Goal: Information Seeking & Learning: Learn about a topic

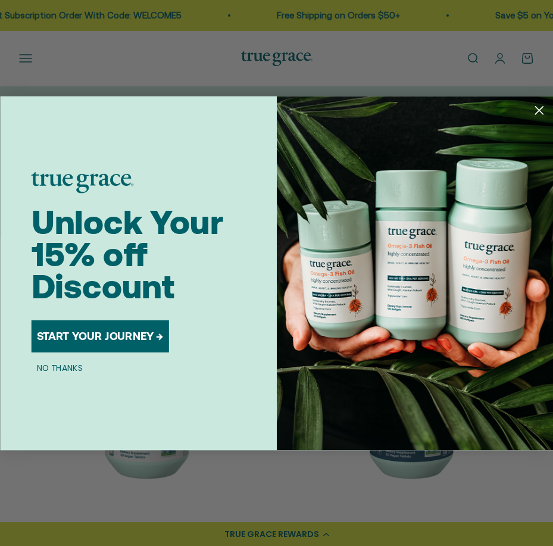
click at [540, 110] on icon "Close dialog" at bounding box center [540, 110] width 8 height 8
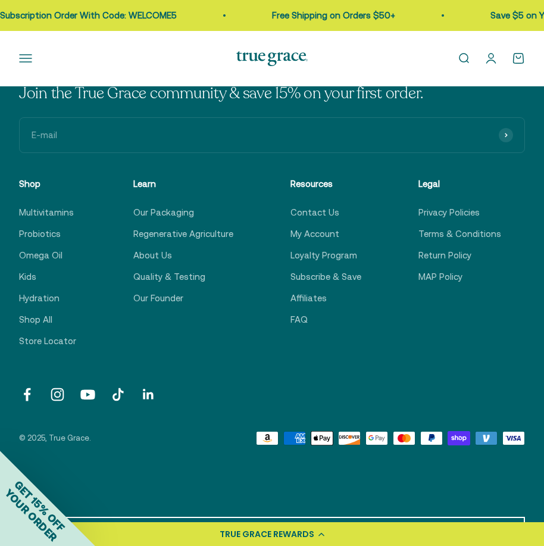
scroll to position [1557, 0]
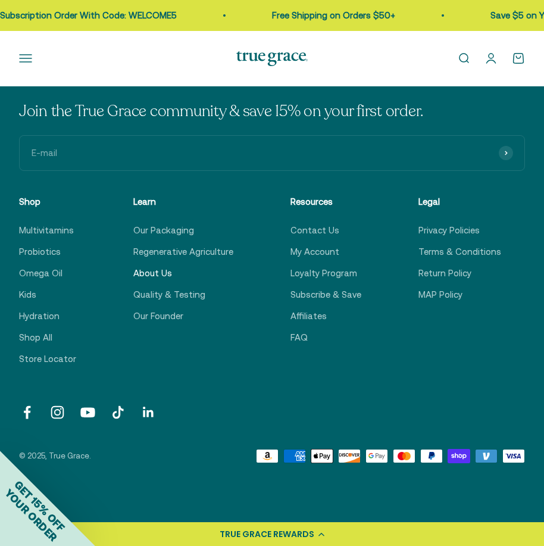
click at [155, 275] on link "About Us" at bounding box center [152, 273] width 39 height 14
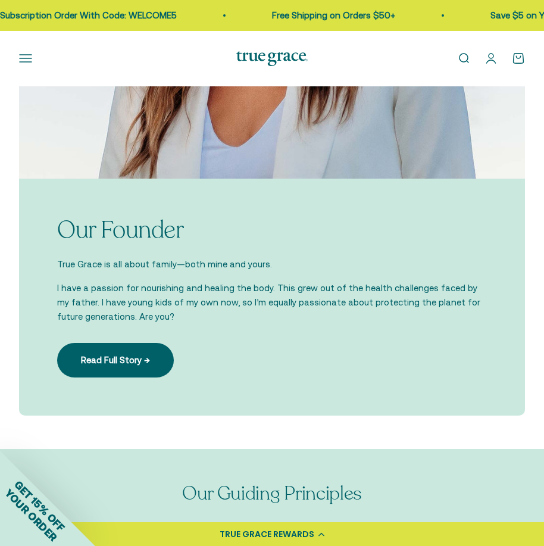
scroll to position [1434, 0]
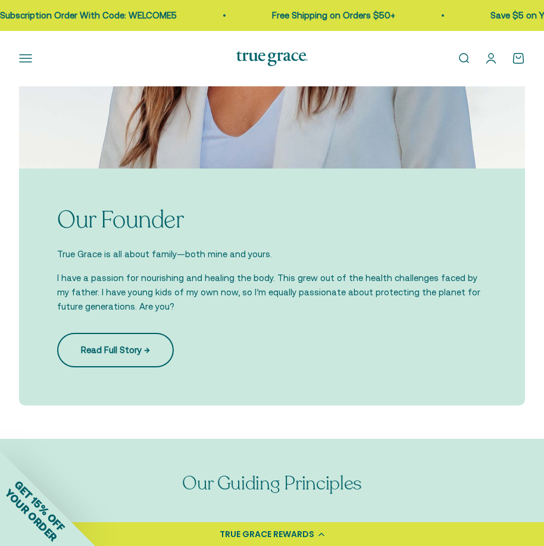
click at [149, 348] on link "Read Full Story →" at bounding box center [115, 350] width 117 height 35
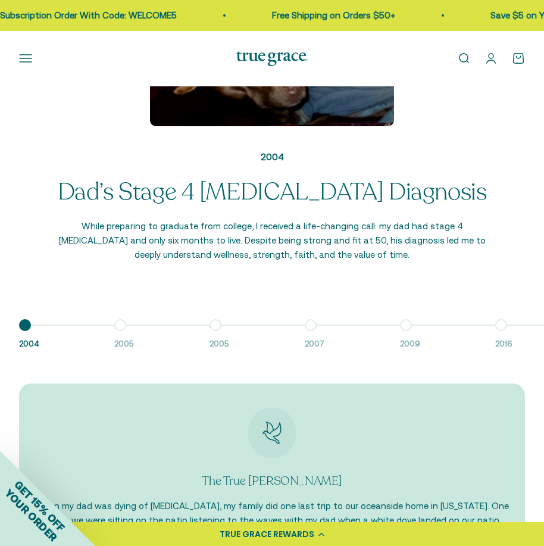
scroll to position [1264, 0]
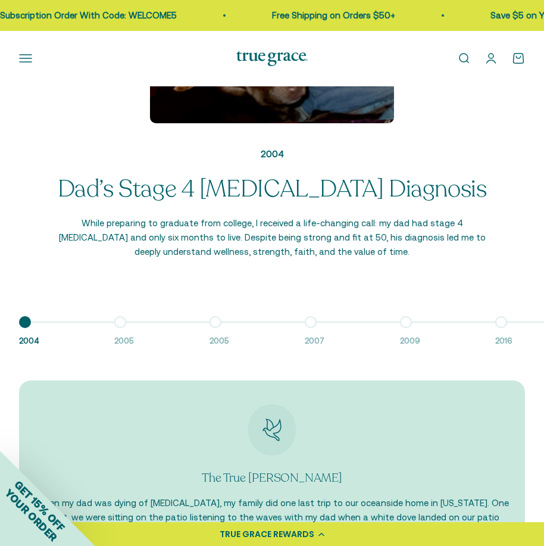
drag, startPoint x: 135, startPoint y: 330, endPoint x: 144, endPoint y: 327, distance: 10.0
click at [136, 322] on div "2004 Dad’s Stage 4 Cancer Diagnosis While preparing to graduate from college, I…" at bounding box center [272, 130] width 544 height 502
click at [105, 322] on button "Go to item 1 2004" at bounding box center [66, 335] width 95 height 26
click at [121, 322] on button "Go to item 2 2005" at bounding box center [161, 335] width 95 height 26
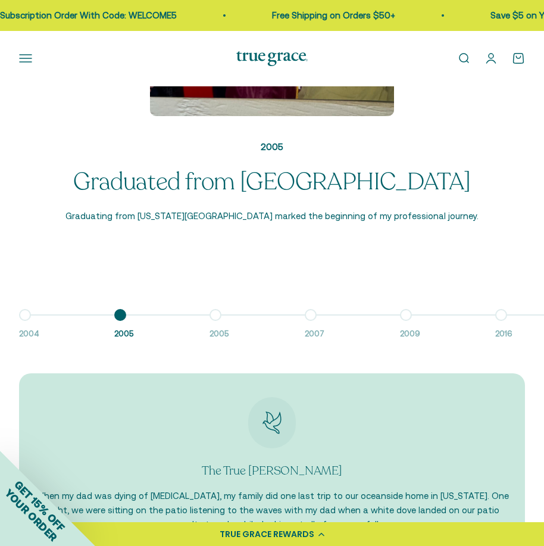
scroll to position [1285, 0]
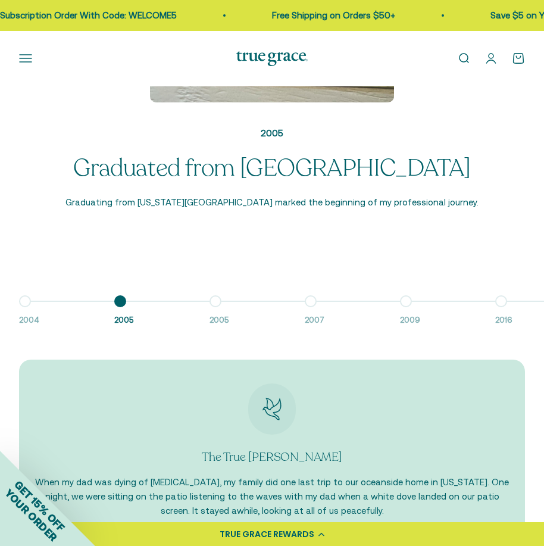
click at [217, 301] on button "Go to item 3 2005" at bounding box center [257, 314] width 95 height 26
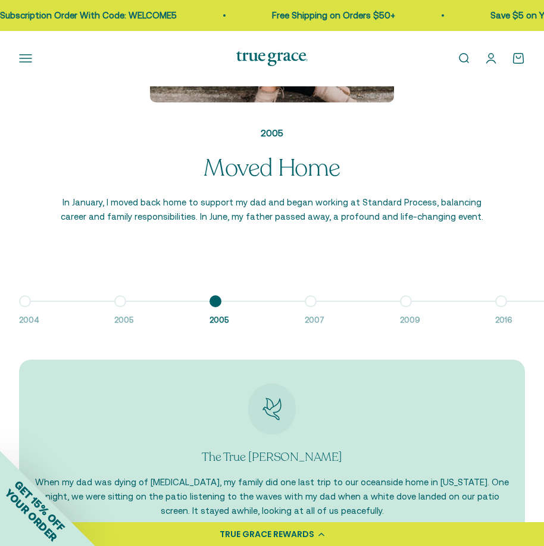
click at [314, 315] on span "2007" at bounding box center [346, 321] width 83 height 13
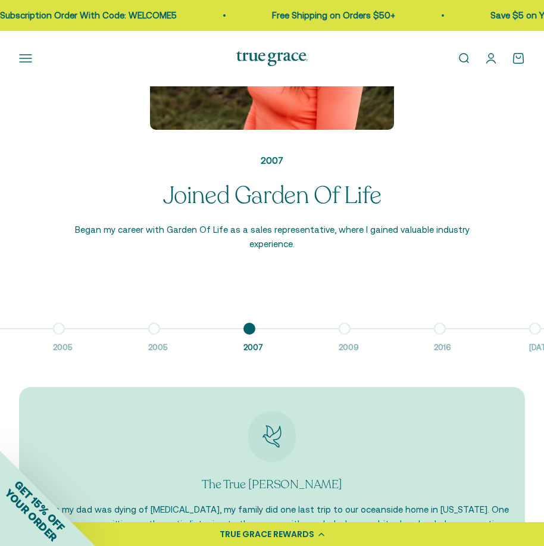
scroll to position [1264, 0]
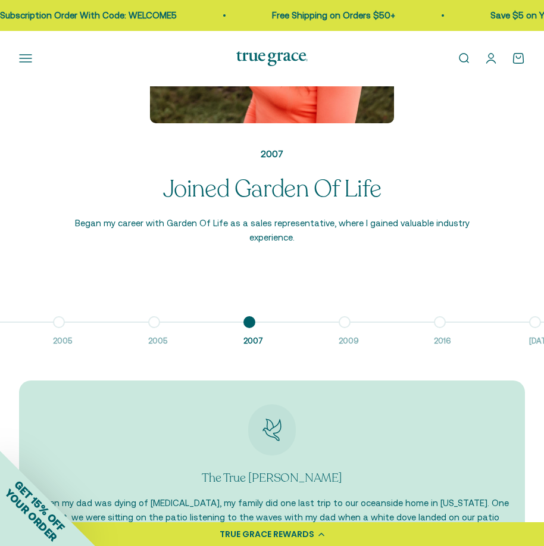
click at [343, 322] on button "Go to item 5 2009" at bounding box center [386, 335] width 95 height 26
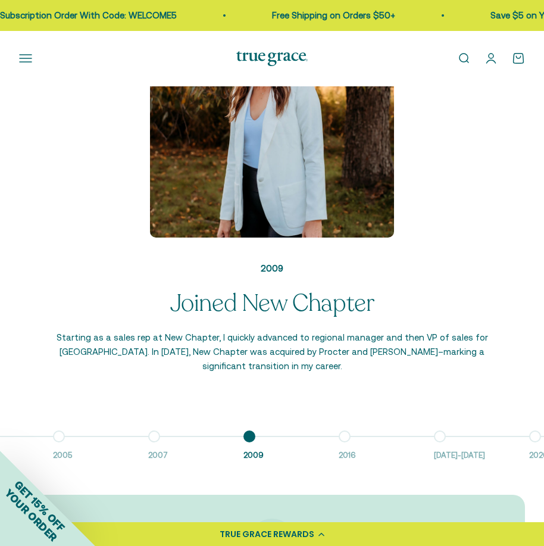
scroll to position [1153, 0]
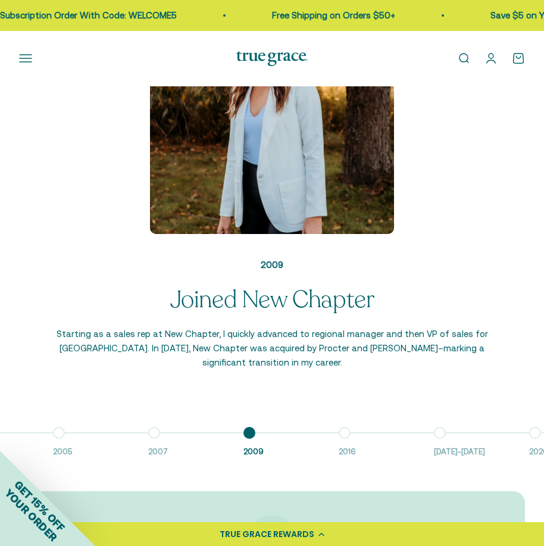
click at [347, 433] on button "Go to item 6 2016" at bounding box center [386, 446] width 95 height 26
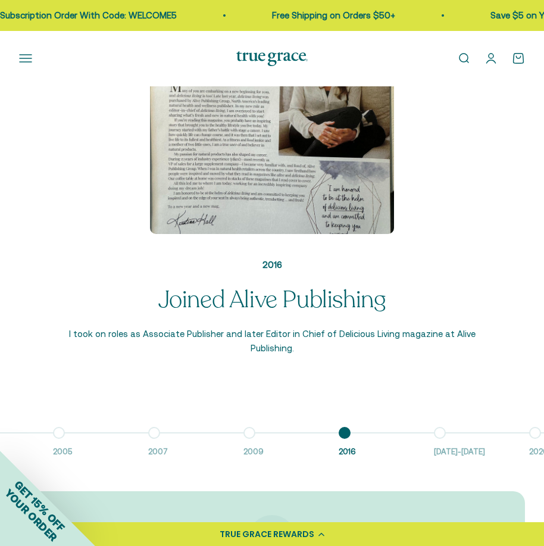
scroll to position [0, 252]
click at [344, 446] on span "2016-2018" at bounding box center [380, 452] width 83 height 13
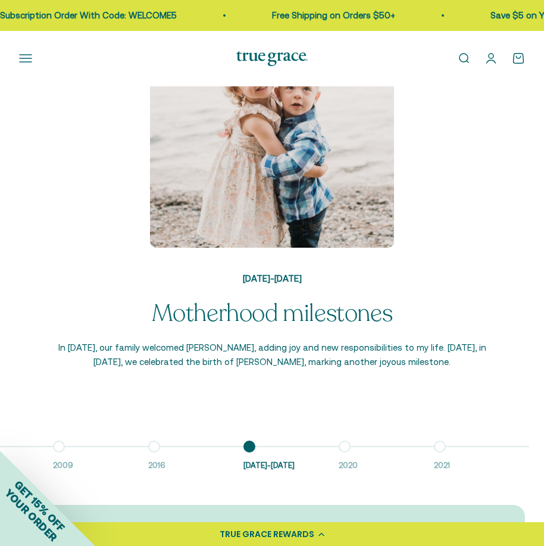
scroll to position [1181, 0]
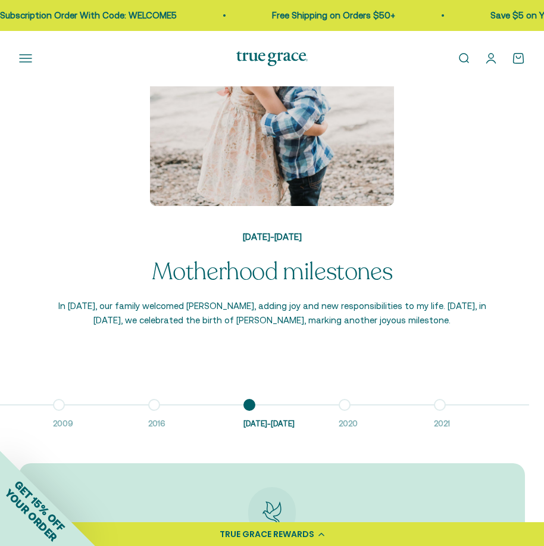
click at [350, 418] on span "2020" at bounding box center [380, 424] width 83 height 13
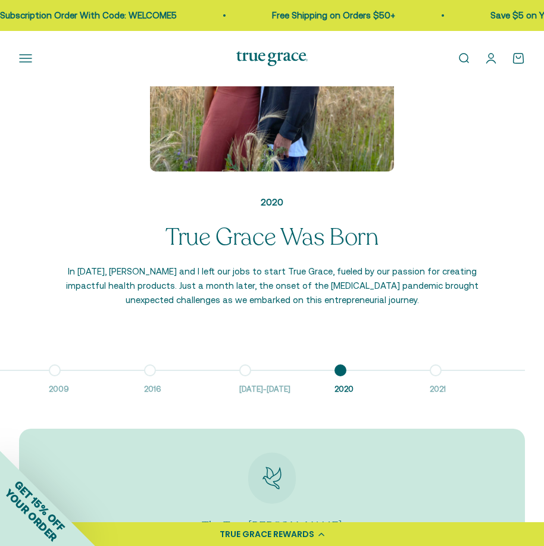
scroll to position [1219, 0]
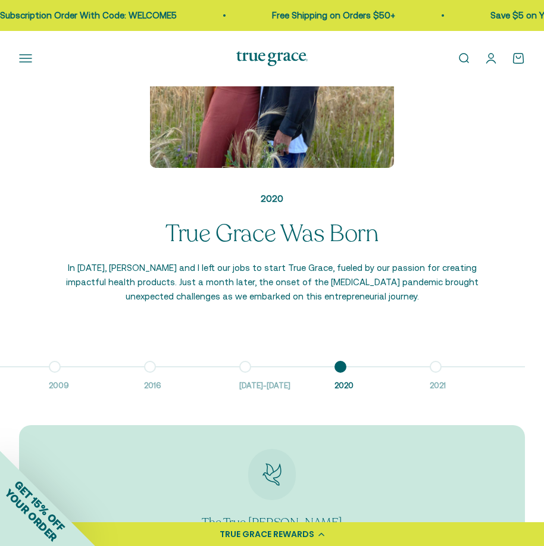
click at [437, 380] on span "2021" at bounding box center [471, 386] width 83 height 13
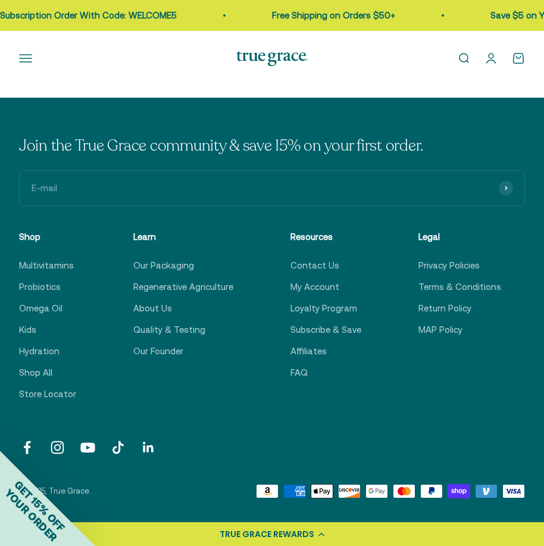
scroll to position [2283, 0]
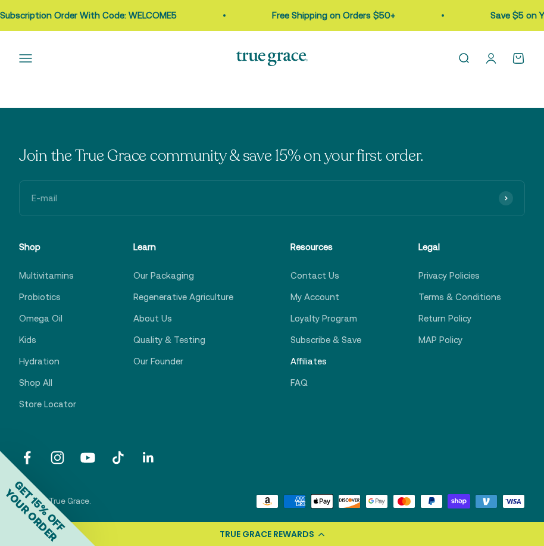
click at [294, 354] on link "Affiliates" at bounding box center [309, 361] width 36 height 14
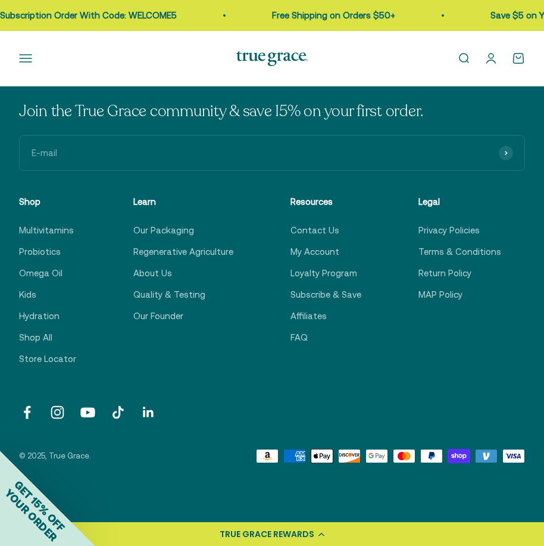
drag, startPoint x: 544, startPoint y: 412, endPoint x: 553, endPoint y: 326, distance: 86.8
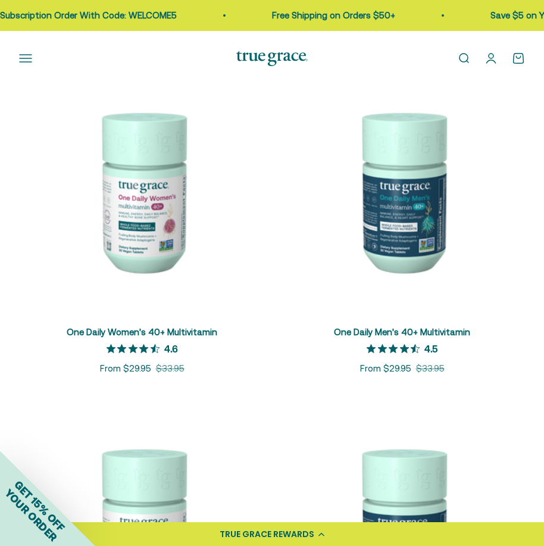
scroll to position [536, 0]
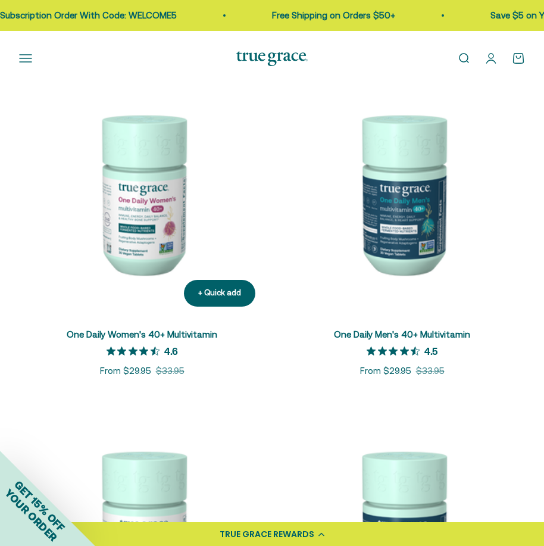
click at [99, 238] on img at bounding box center [142, 193] width 246 height 246
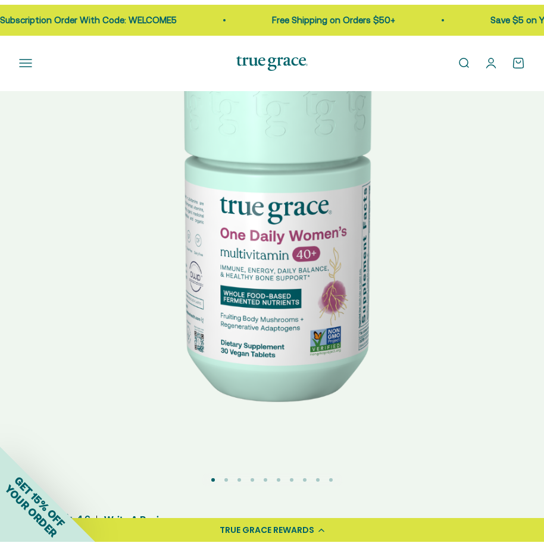
scroll to position [101, 0]
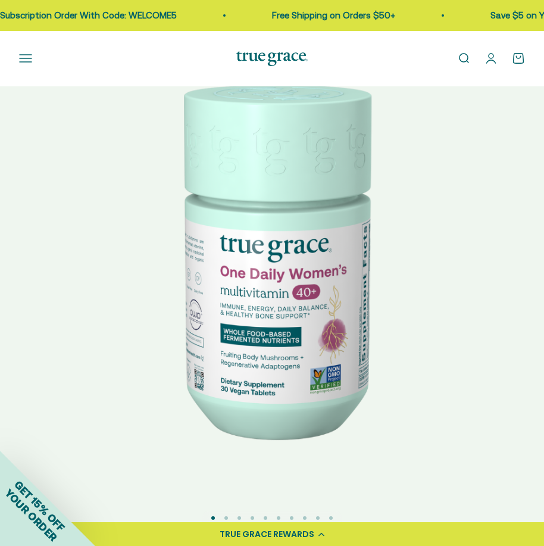
click at [304, 262] on img at bounding box center [272, 257] width 544 height 544
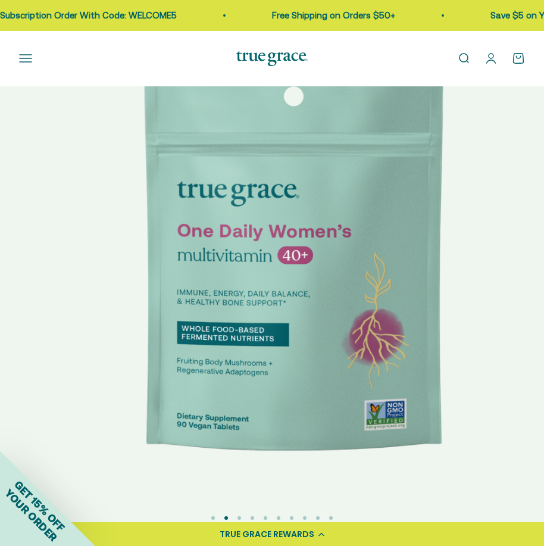
scroll to position [0, 546]
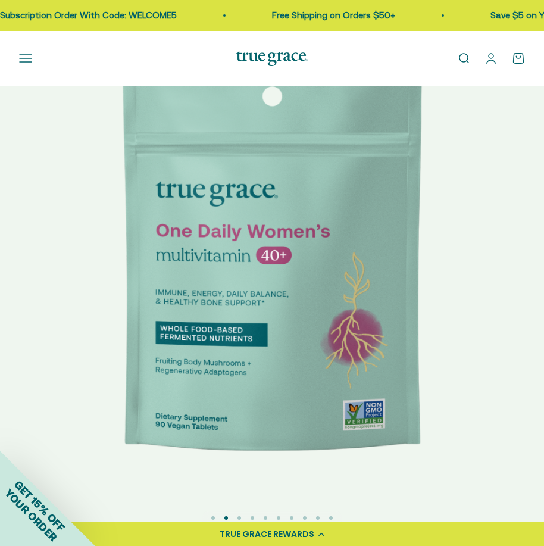
click at [304, 262] on img at bounding box center [272, 257] width 544 height 544
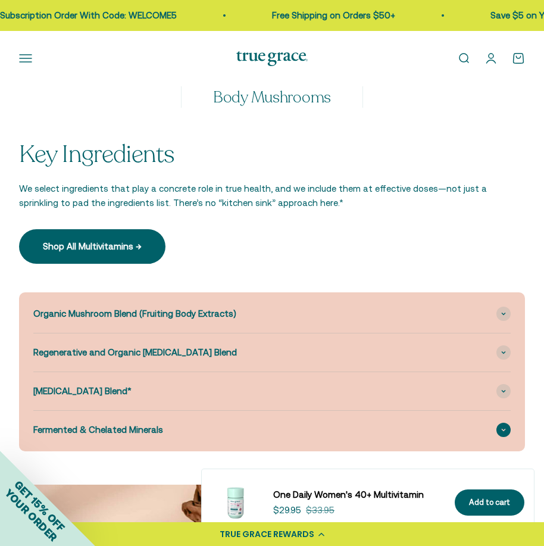
scroll to position [4686, 0]
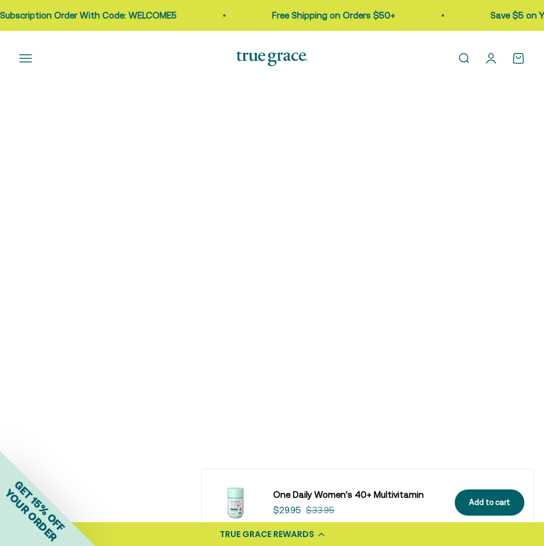
drag, startPoint x: 549, startPoint y: 42, endPoint x: 505, endPoint y: 429, distance: 389.7
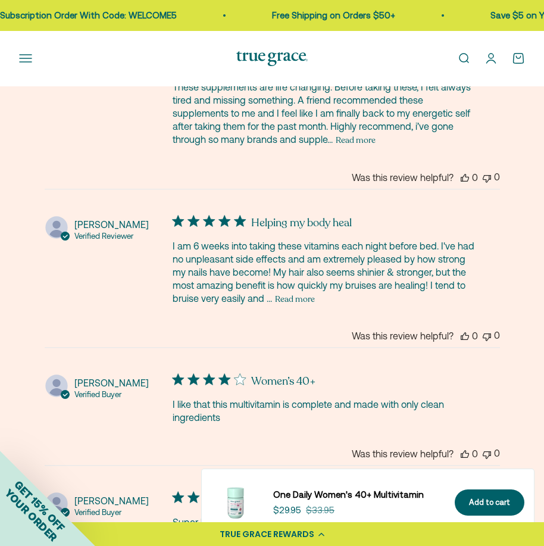
scroll to position [3678, 0]
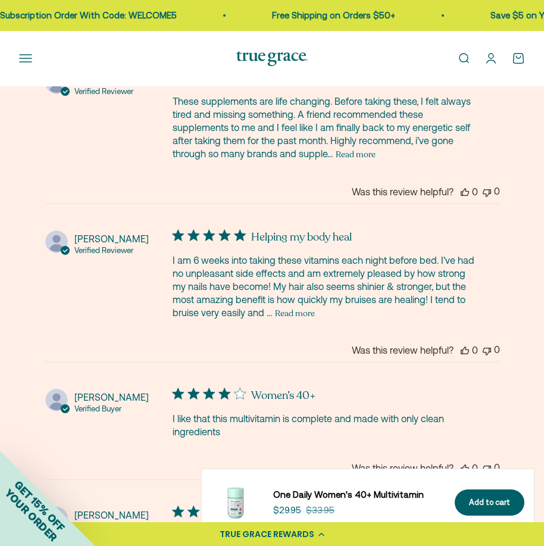
click at [276, 314] on button "Read more" at bounding box center [295, 313] width 40 height 14
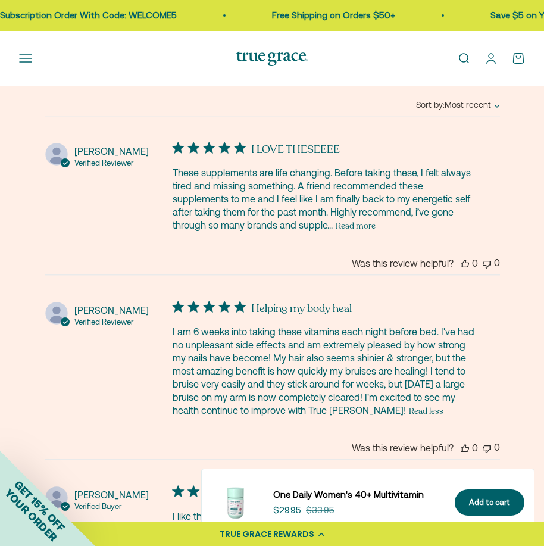
scroll to position [3600, 0]
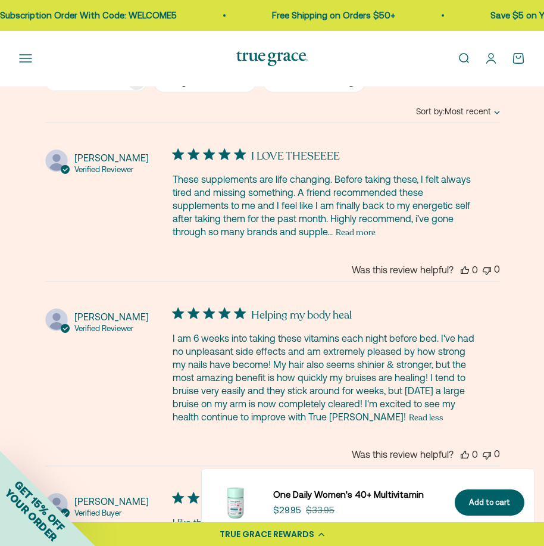
click at [370, 236] on button "Read more" at bounding box center [356, 233] width 40 height 14
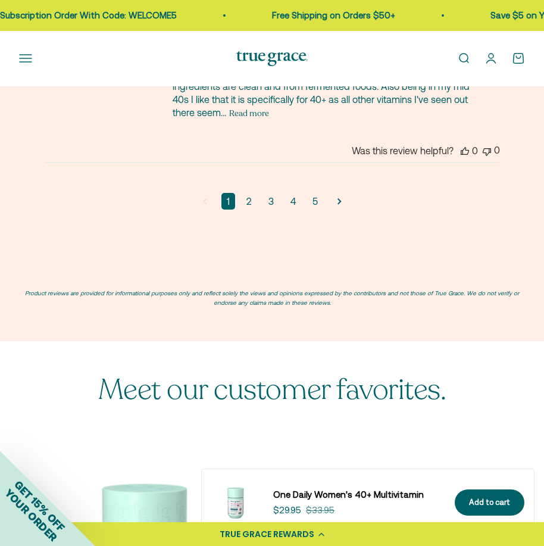
scroll to position [4330, 0]
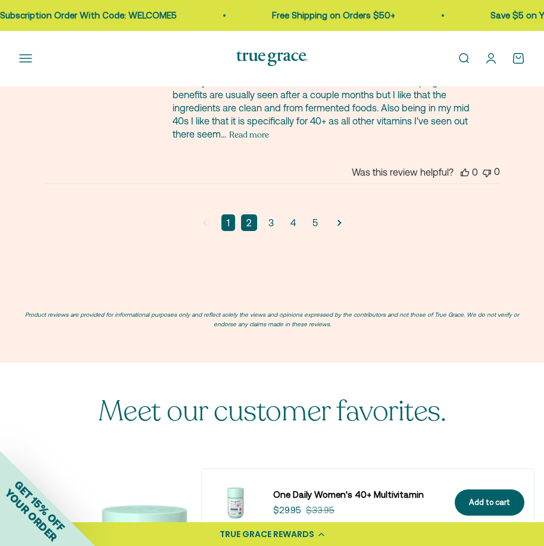
click at [250, 227] on link "2" at bounding box center [249, 222] width 16 height 17
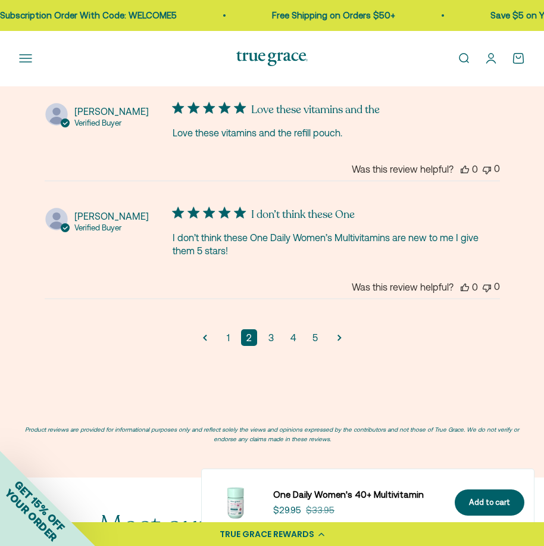
scroll to position [4044, 0]
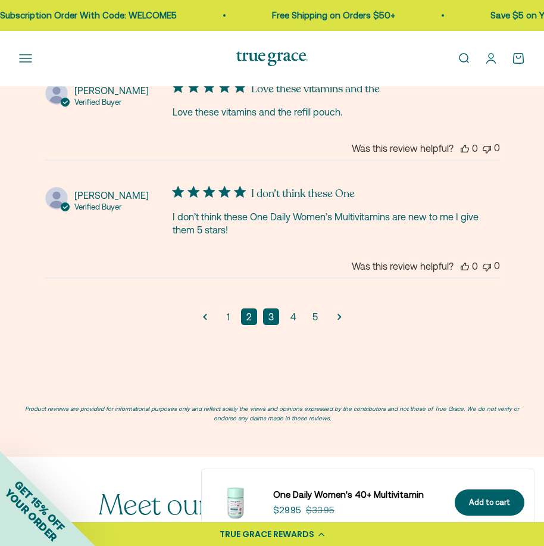
click at [273, 318] on link "3" at bounding box center [271, 317] width 16 height 17
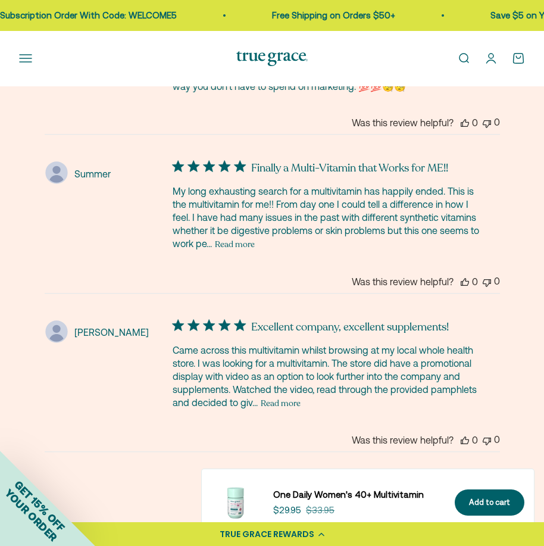
scroll to position [4088, 0]
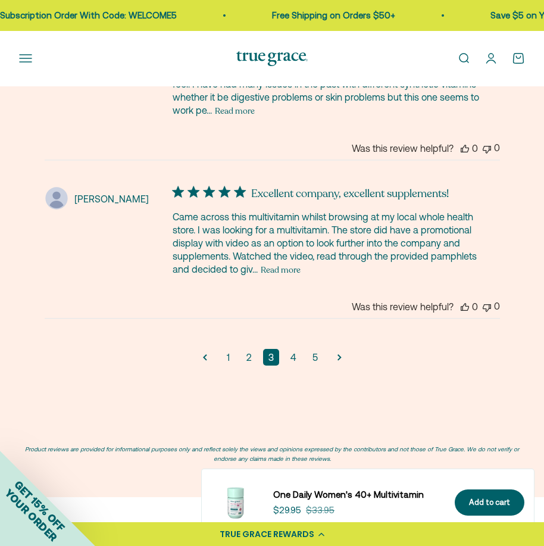
click at [289, 266] on button "Read more" at bounding box center [281, 270] width 40 height 14
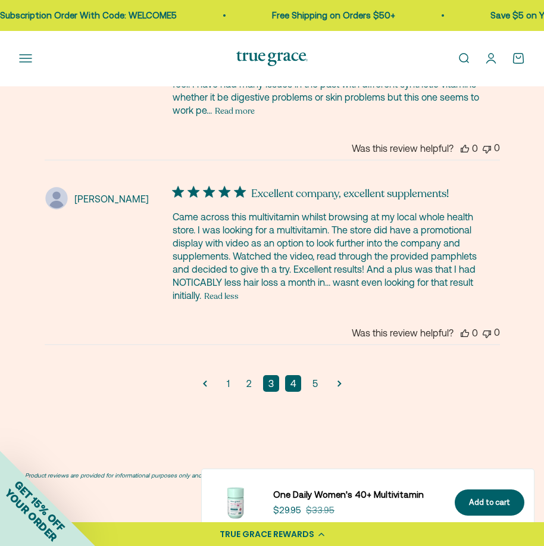
click at [297, 382] on link "4" at bounding box center [293, 383] width 16 height 17
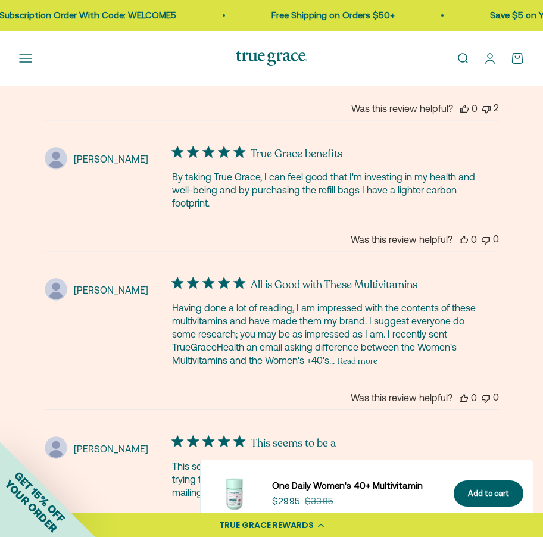
scroll to position [3912, 0]
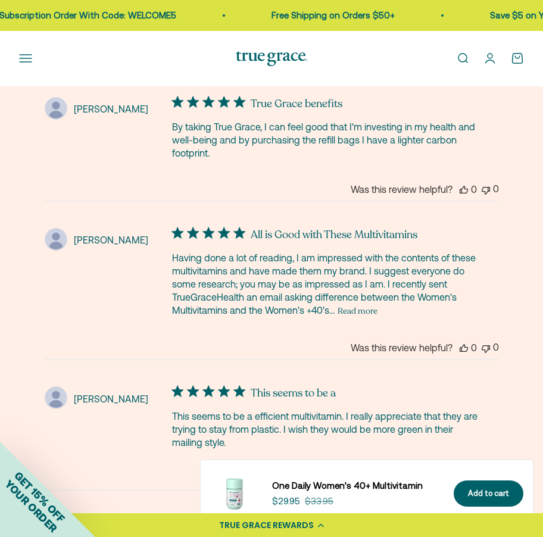
click at [357, 311] on button "Read more" at bounding box center [358, 311] width 40 height 14
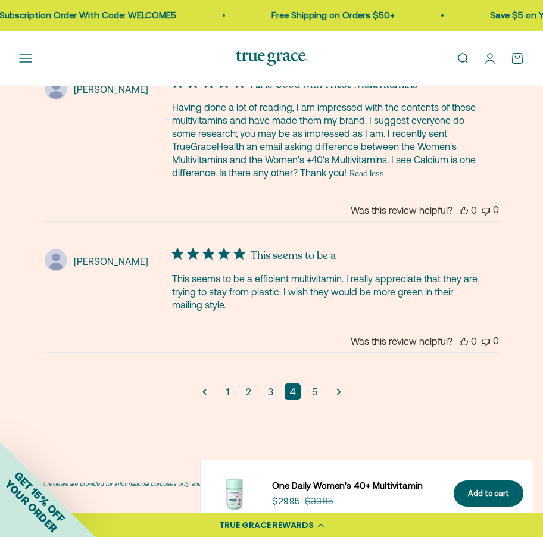
scroll to position [4070, 0]
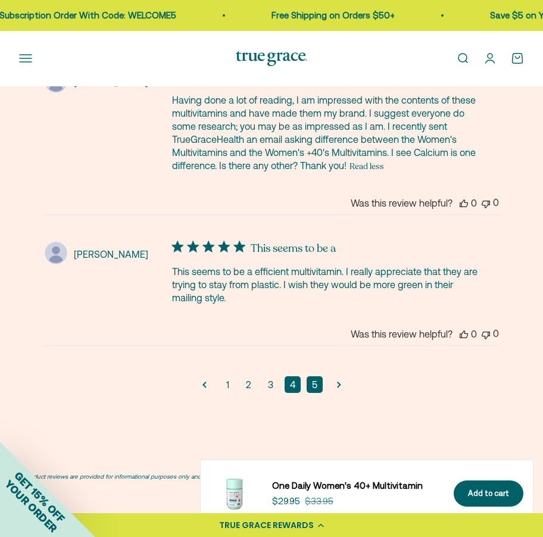
click at [318, 387] on link "5" at bounding box center [315, 384] width 16 height 17
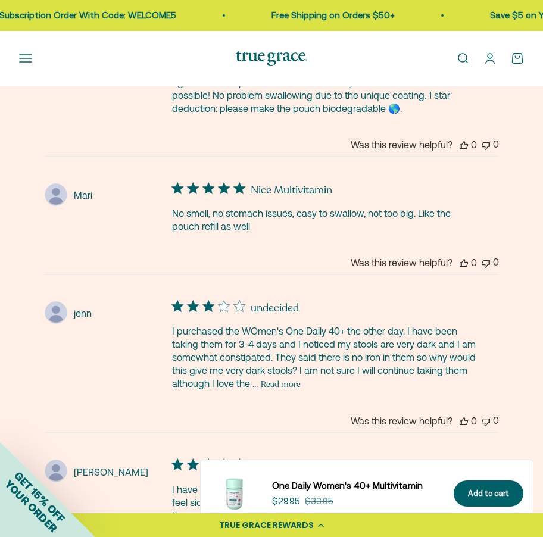
scroll to position [3333, 0]
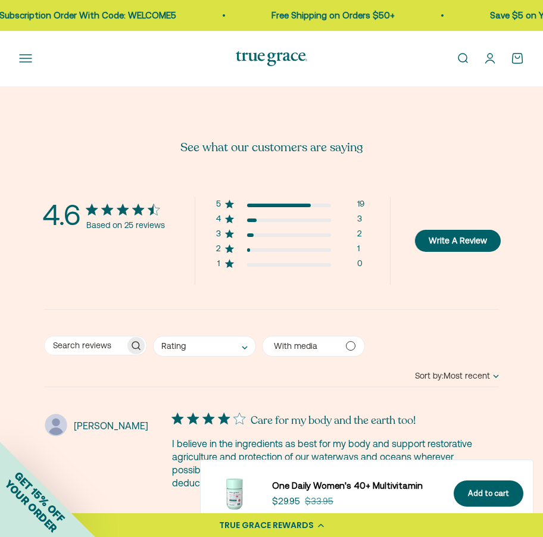
drag, startPoint x: 549, startPoint y: 298, endPoint x: 285, endPoint y: 390, distance: 279.0
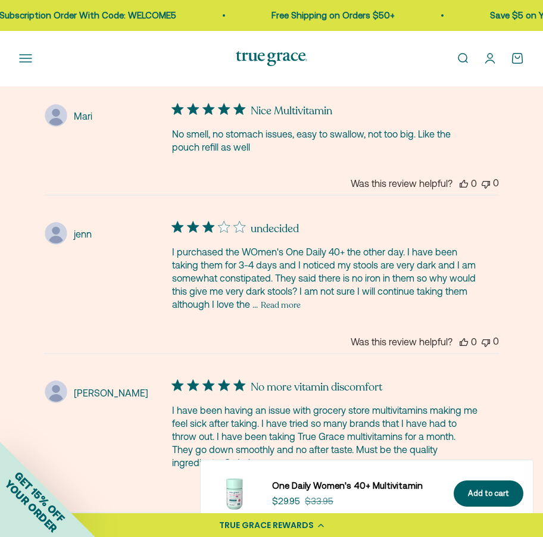
scroll to position [3795, 0]
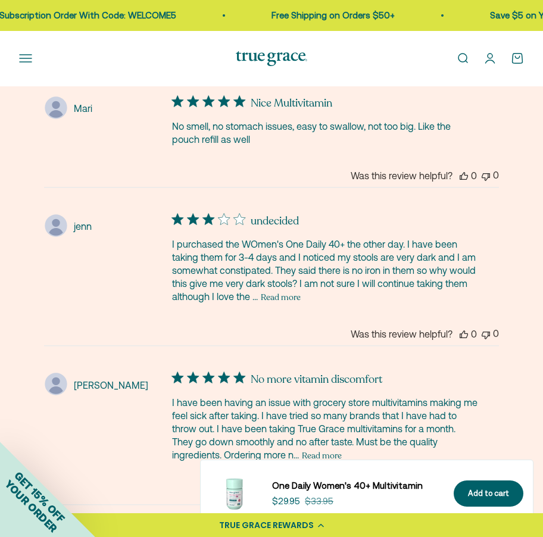
click at [292, 297] on button "Read more" at bounding box center [281, 297] width 40 height 14
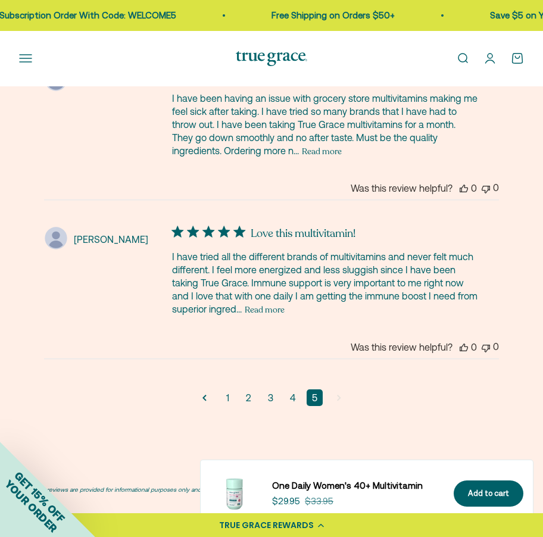
scroll to position [4141, 0]
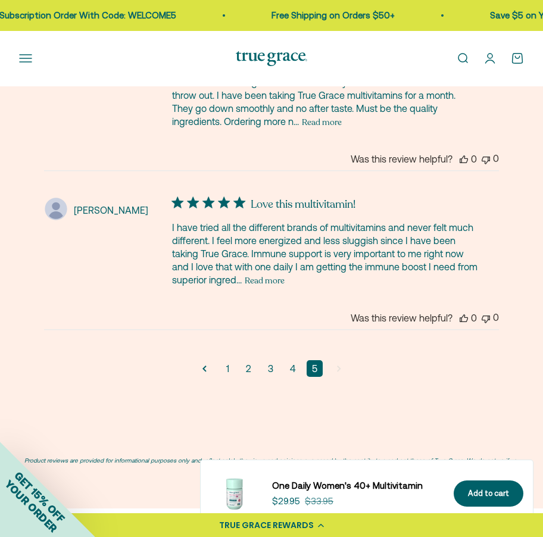
click at [266, 281] on button "Read more" at bounding box center [265, 281] width 40 height 14
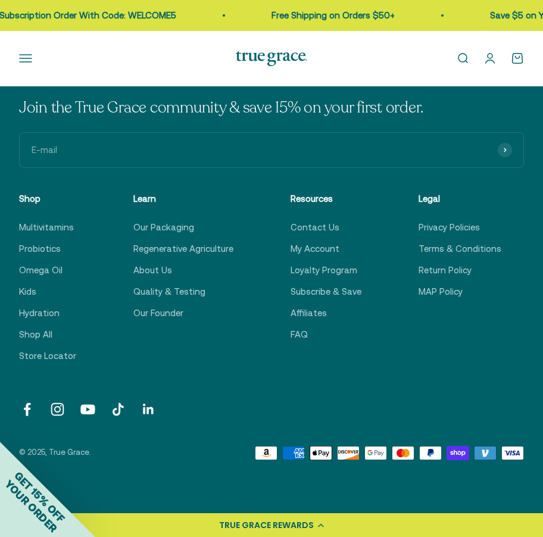
scroll to position [5572, 0]
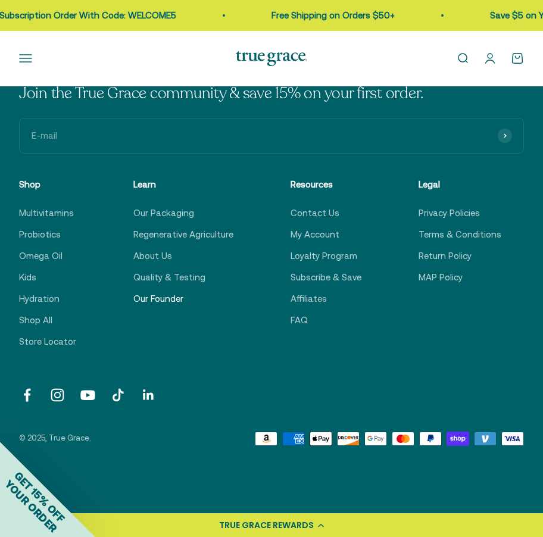
click at [157, 299] on link "Our Founder" at bounding box center [158, 299] width 50 height 14
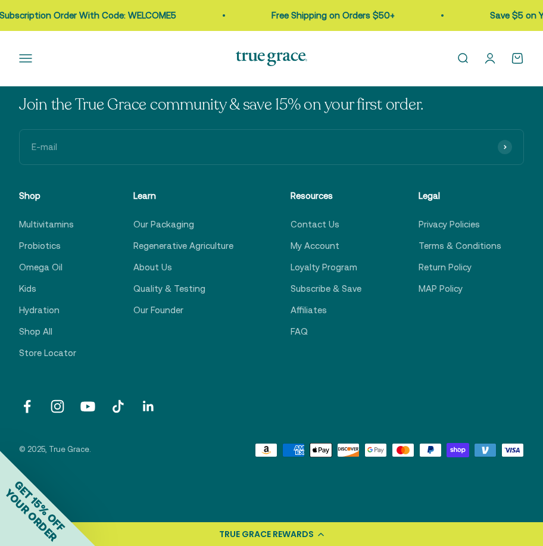
drag, startPoint x: 550, startPoint y: 65, endPoint x: 435, endPoint y: 417, distance: 370.2
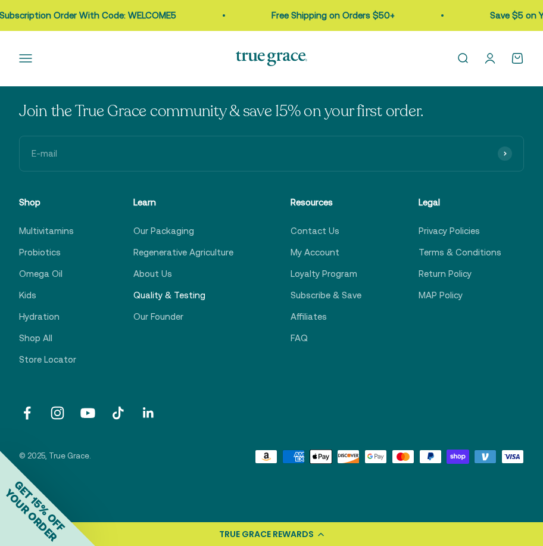
click at [160, 288] on link "Quality & Testing" at bounding box center [169, 295] width 72 height 14
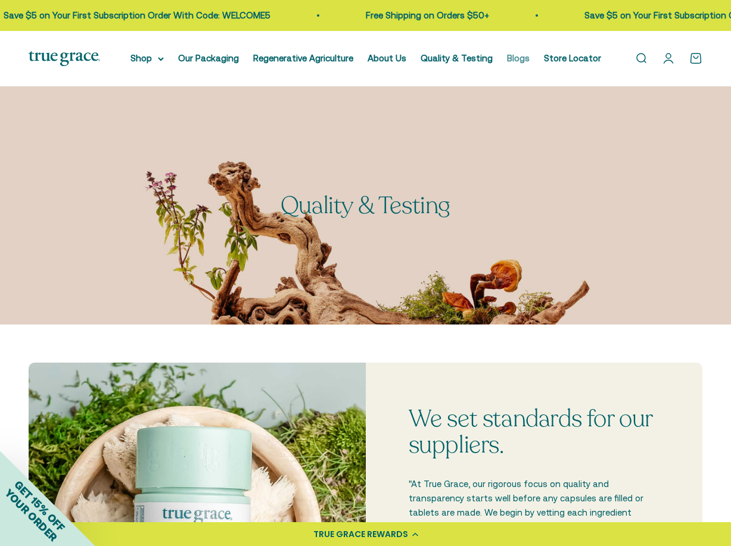
click at [515, 58] on link "Blogs" at bounding box center [518, 58] width 23 height 10
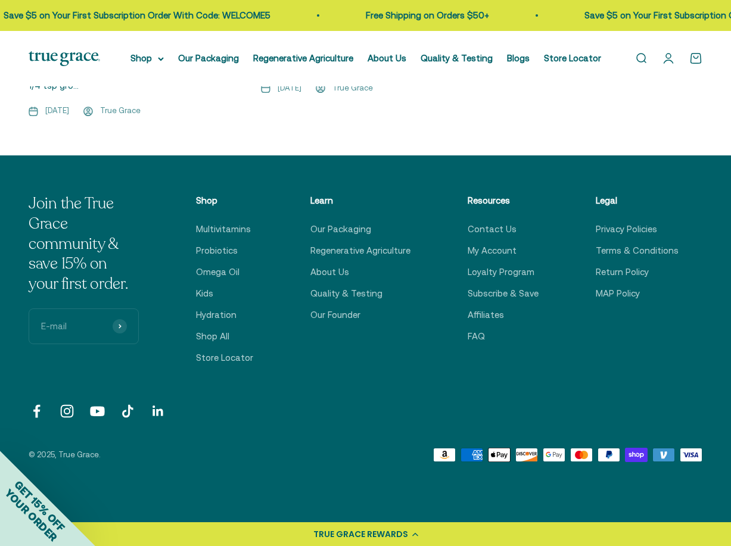
scroll to position [1818, 0]
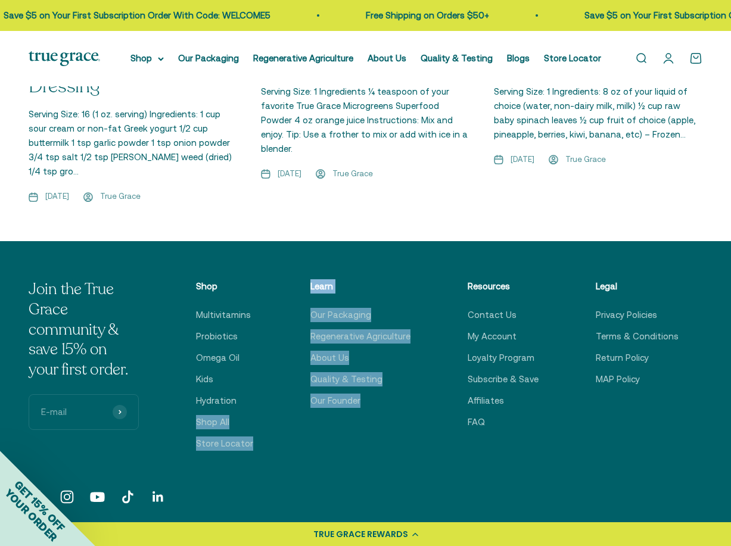
drag, startPoint x: 276, startPoint y: 396, endPoint x: 390, endPoint y: 447, distance: 124.2
click at [390, 447] on div "Join the True Grace community & save 15% on your first order. E-mail Subscribe …" at bounding box center [366, 413] width 674 height 269
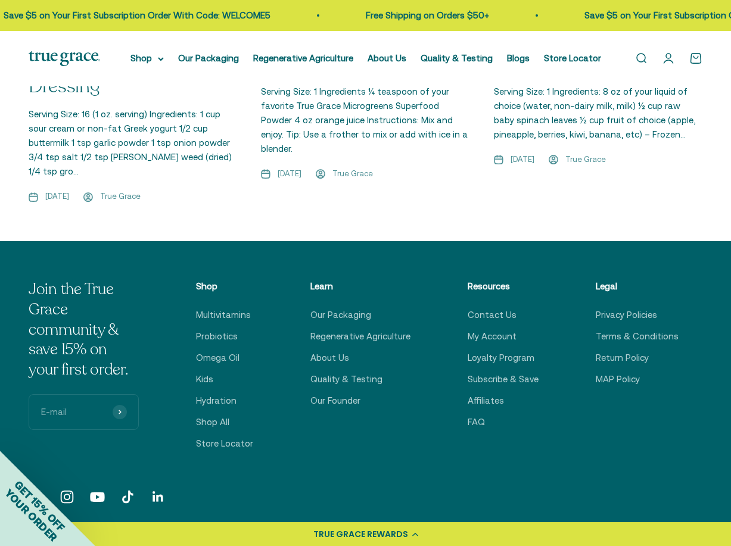
click at [390, 447] on div "Join the True Grace community & save 15% on your first order. E-mail Subscribe …" at bounding box center [366, 413] width 674 height 269
click at [348, 372] on link "Quality & Testing" at bounding box center [346, 379] width 72 height 14
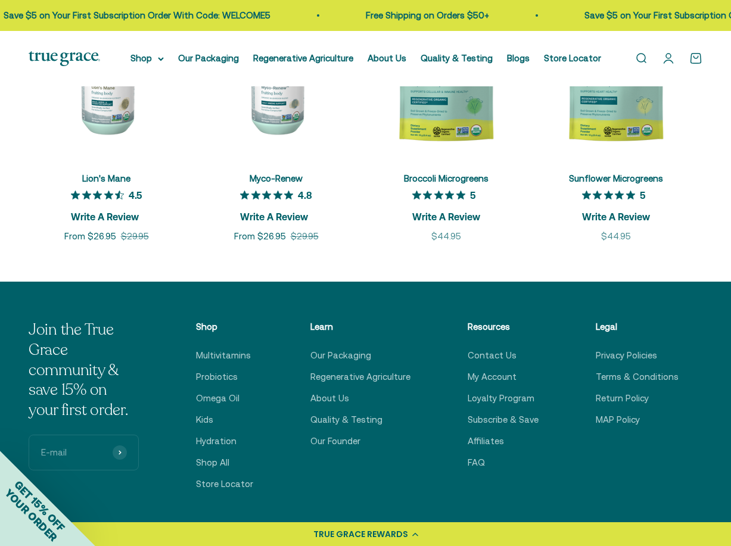
scroll to position [1516, 0]
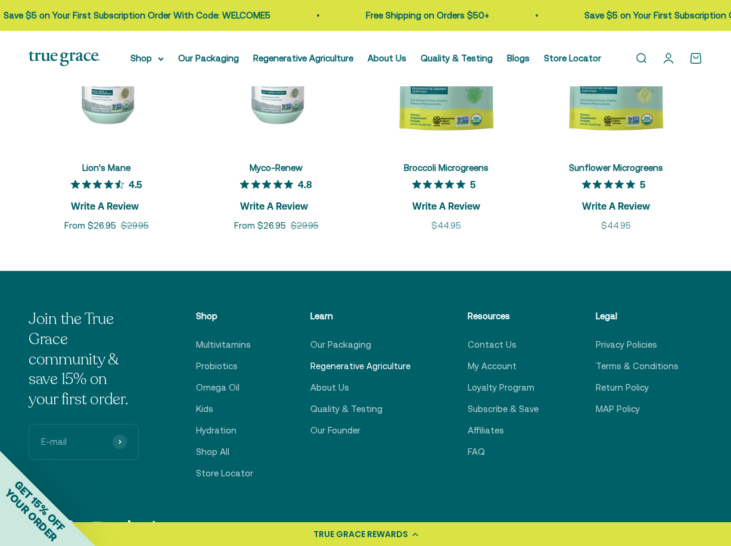
click at [376, 359] on link "Regenerative Agriculture" at bounding box center [360, 366] width 100 height 14
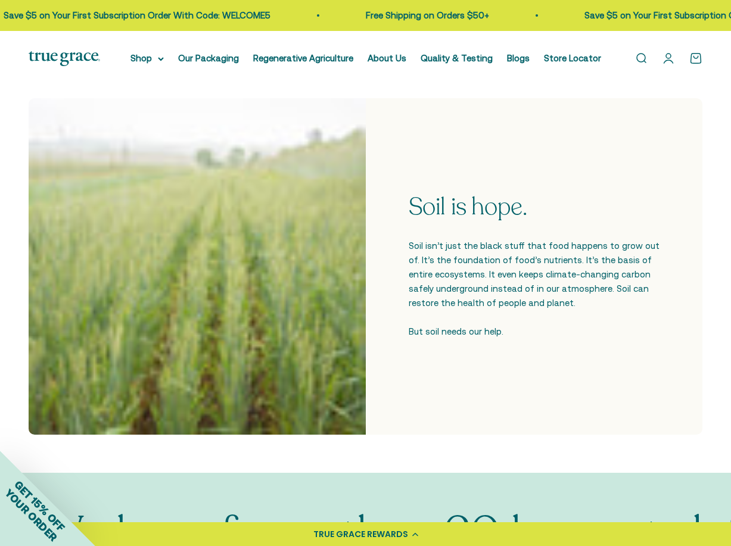
scroll to position [4046, 0]
